Goal: Transaction & Acquisition: Subscribe to service/newsletter

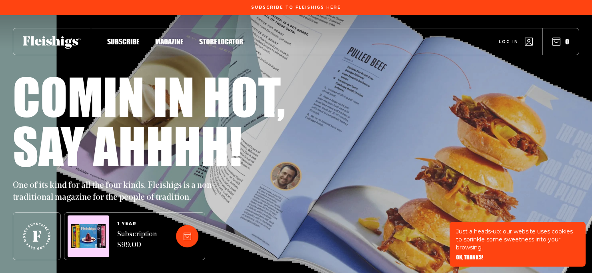
click at [507, 39] on span "Log in" at bounding box center [509, 36] width 20 height 6
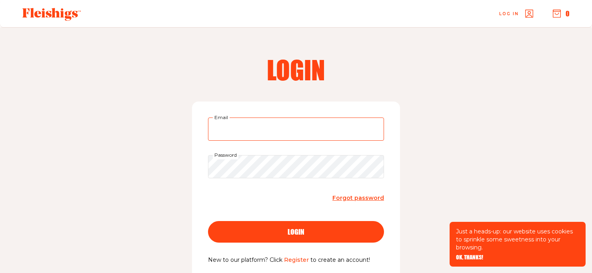
click at [238, 138] on input "Email" at bounding box center [296, 129] width 176 height 23
type input "lorraine.domb@gmail.com"
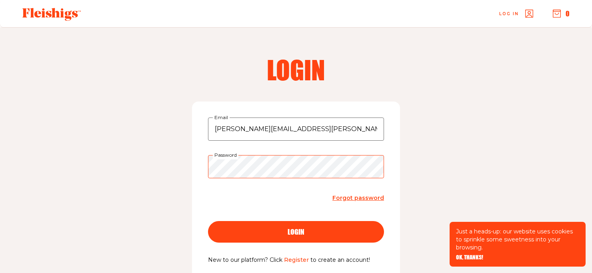
click at [208, 221] on button "login" at bounding box center [296, 232] width 176 height 22
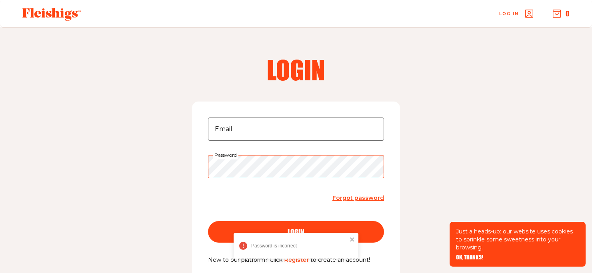
click at [208, 221] on button "login" at bounding box center [296, 232] width 176 height 22
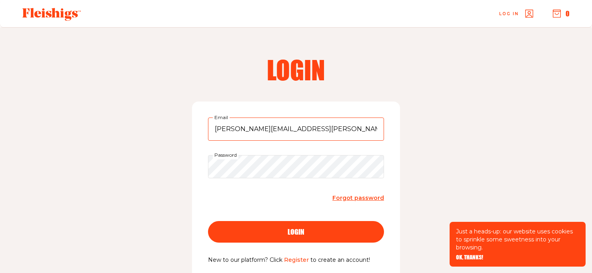
type input "lorraine.domb@gmail.com"
click at [208, 221] on button "login" at bounding box center [296, 232] width 176 height 22
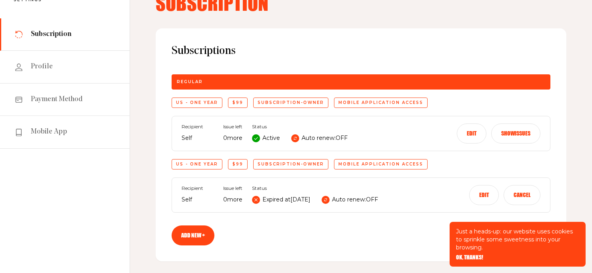
scroll to position [50, 0]
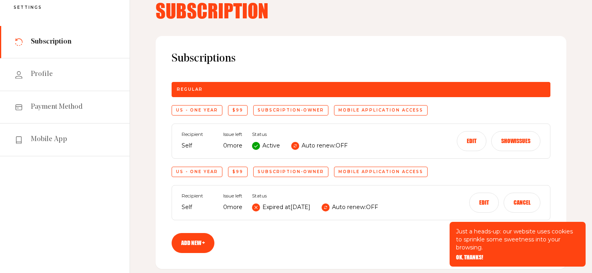
click at [201, 248] on link "Add new +" at bounding box center [193, 243] width 43 height 20
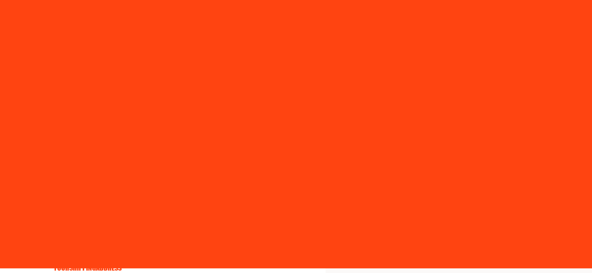
select select "US"
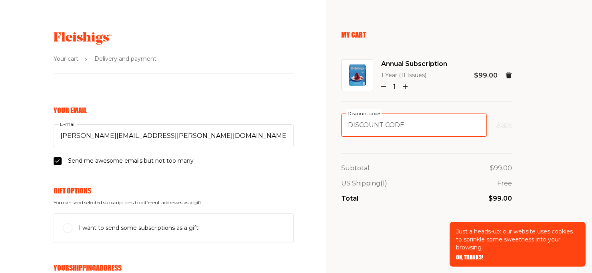
click at [372, 120] on input "Discount code" at bounding box center [414, 125] width 146 height 23
type input "NN20"
click at [506, 125] on button "Apply" at bounding box center [505, 125] width 16 height 10
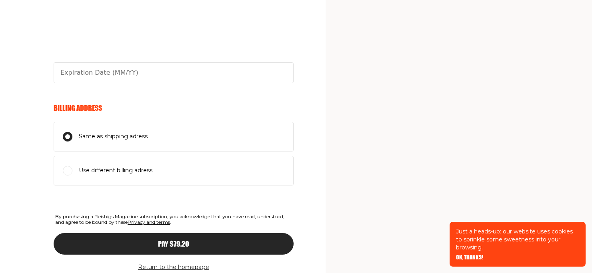
scroll to position [531, 0]
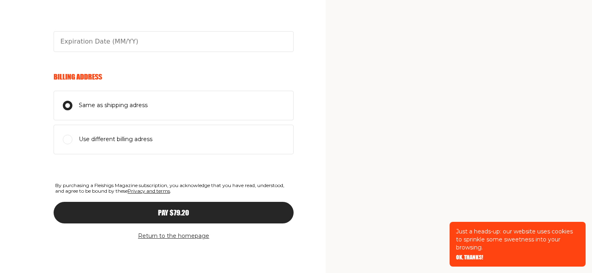
click at [479, 255] on span "OK, THANKS!" at bounding box center [469, 252] width 27 height 6
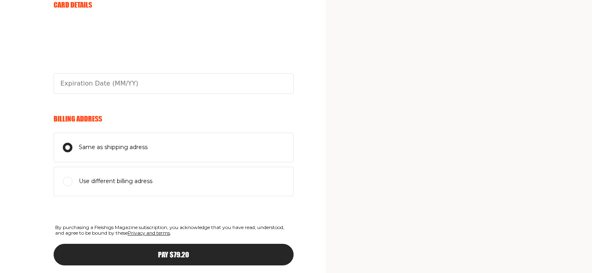
scroll to position [448, 0]
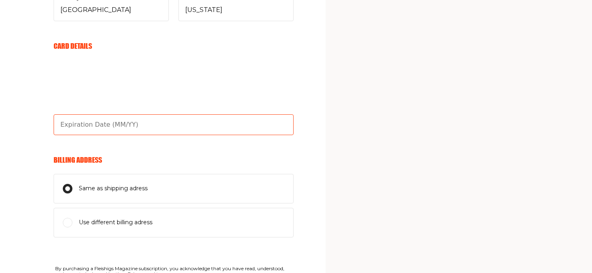
click at [95, 116] on input "text" at bounding box center [174, 124] width 240 height 21
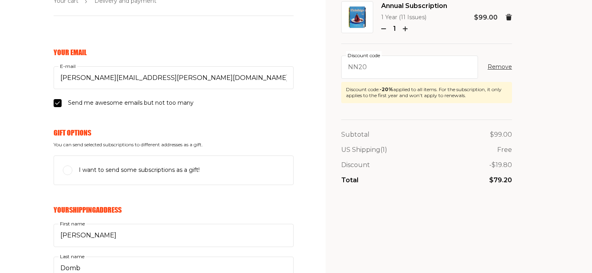
scroll to position [0, 0]
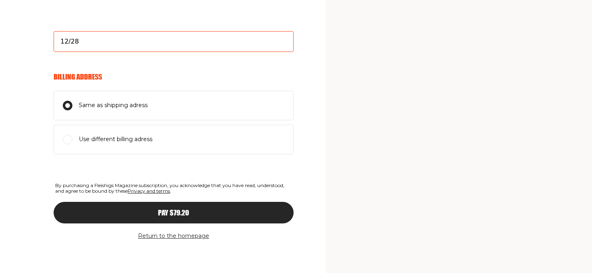
type input "12/28"
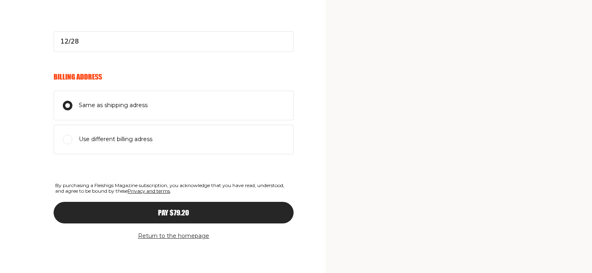
click at [207, 213] on div "Pay $79.20" at bounding box center [174, 212] width 208 height 7
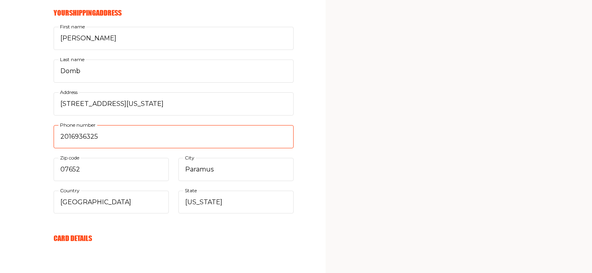
type input "2016936325"
click at [361, 177] on div "My Cart Annual Subscription 1 Year (11 Issues) 1 $99.00 NN20 Discount code Remo…" at bounding box center [426, 155] width 171 height 761
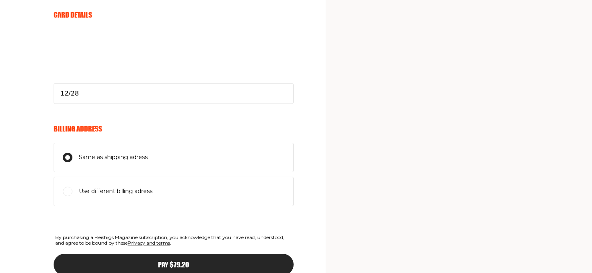
scroll to position [531, 0]
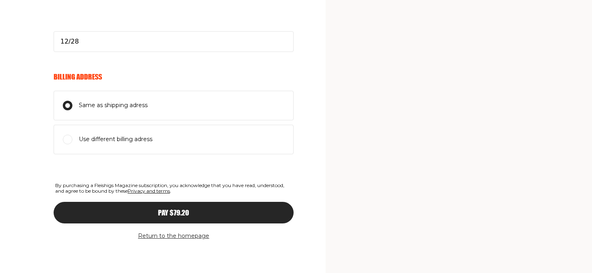
click at [190, 210] on div "Pay $79.20" at bounding box center [174, 212] width 208 height 7
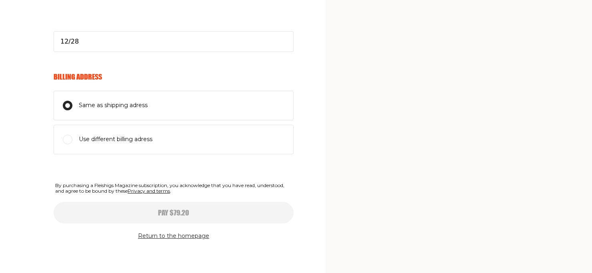
type input "12/28"
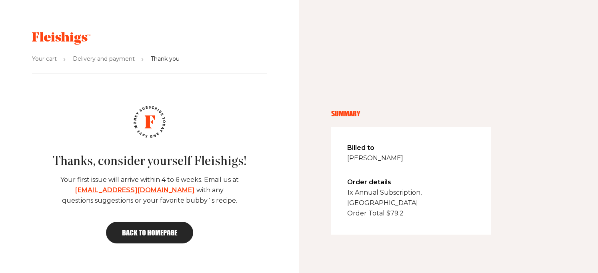
click at [141, 238] on link "Back to homepage" at bounding box center [149, 233] width 87 height 22
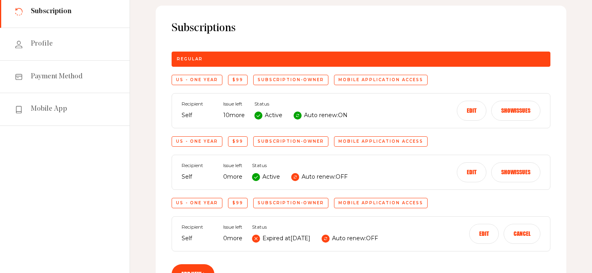
scroll to position [63, 0]
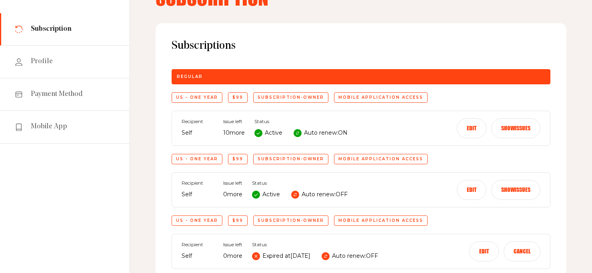
click at [469, 128] on button "Edit" at bounding box center [472, 128] width 30 height 20
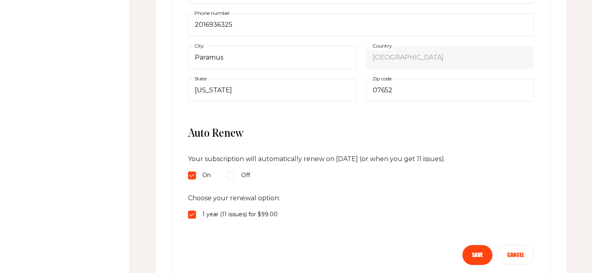
scroll to position [302, 0]
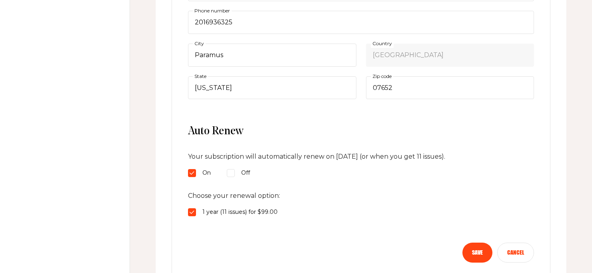
click at [231, 175] on input "Off" at bounding box center [231, 173] width 8 height 8
radio input "true"
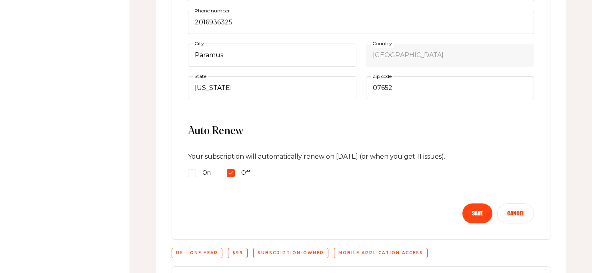
click at [191, 173] on input "On" at bounding box center [192, 173] width 8 height 8
radio input "true"
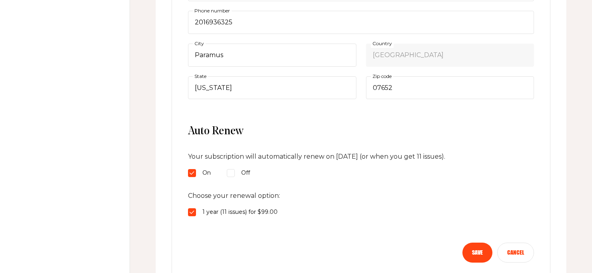
click at [239, 174] on div "Off" at bounding box center [238, 174] width 23 height 10
click at [235, 174] on input "Off" at bounding box center [231, 173] width 8 height 8
radio input "true"
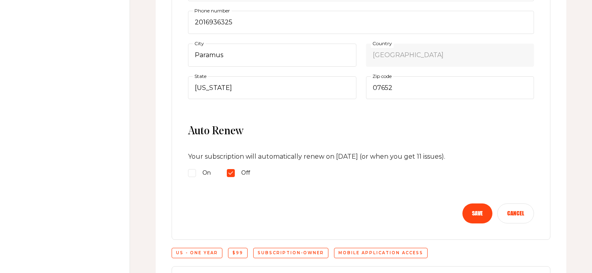
click at [472, 211] on button "Save" at bounding box center [478, 214] width 30 height 20
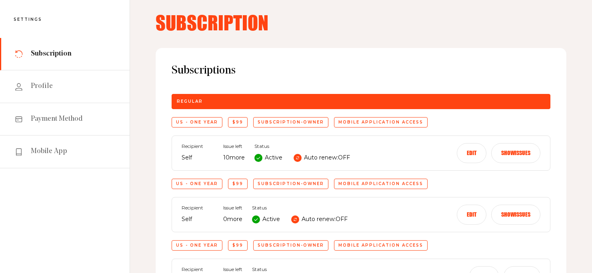
scroll to position [0, 0]
